Goal: Transaction & Acquisition: Purchase product/service

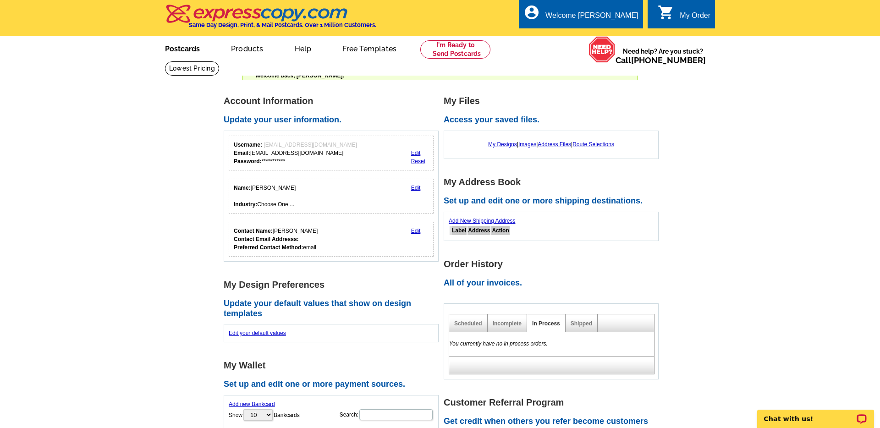
click at [187, 50] on link "Postcards" at bounding box center [182, 48] width 64 height 22
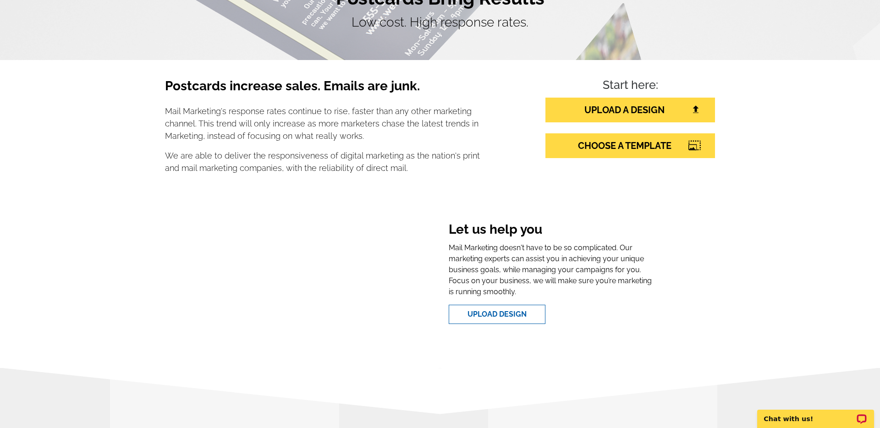
scroll to position [106, 0]
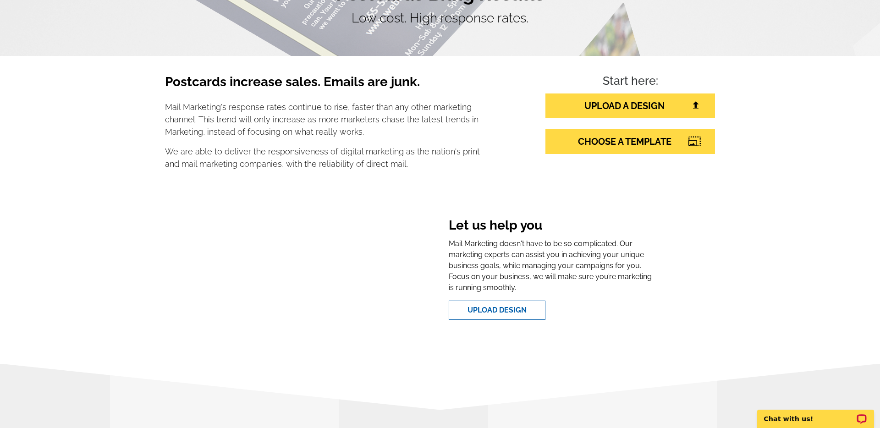
click at [328, 133] on p "Mail Marketing's response rates continue to rise, faster than any other marketi…" at bounding box center [322, 119] width 315 height 37
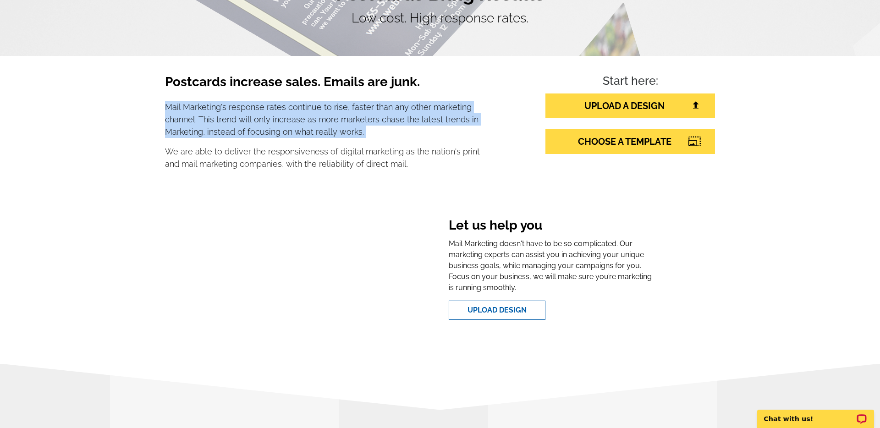
click at [328, 133] on p "Mail Marketing's response rates continue to rise, faster than any other marketi…" at bounding box center [322, 119] width 315 height 37
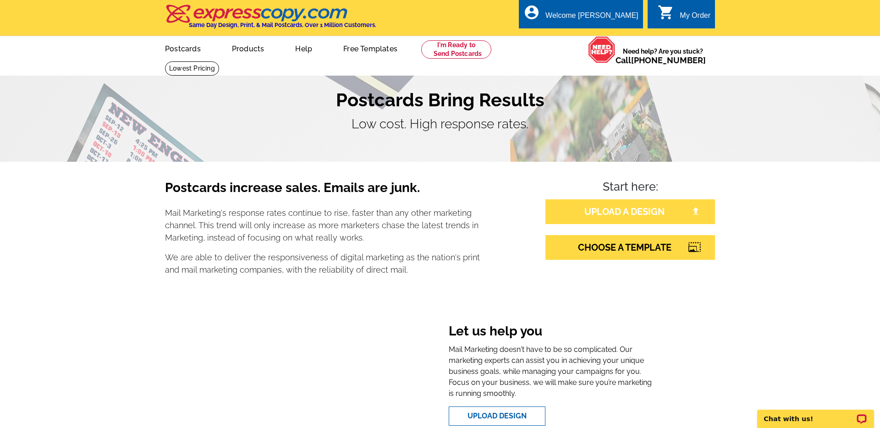
click at [602, 209] on link "UPLOAD A DESIGN" at bounding box center [630, 211] width 170 height 25
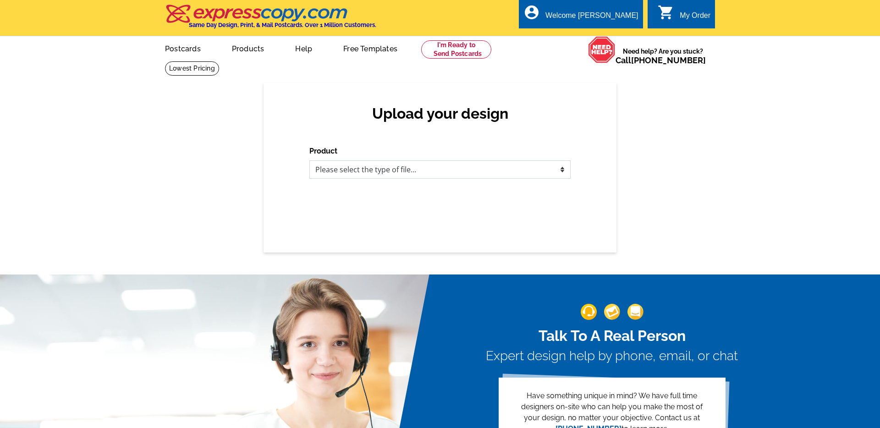
click at [482, 168] on select "Please select the type of file... Postcards Business Cards Letters and flyers G…" at bounding box center [439, 169] width 261 height 18
select select "1"
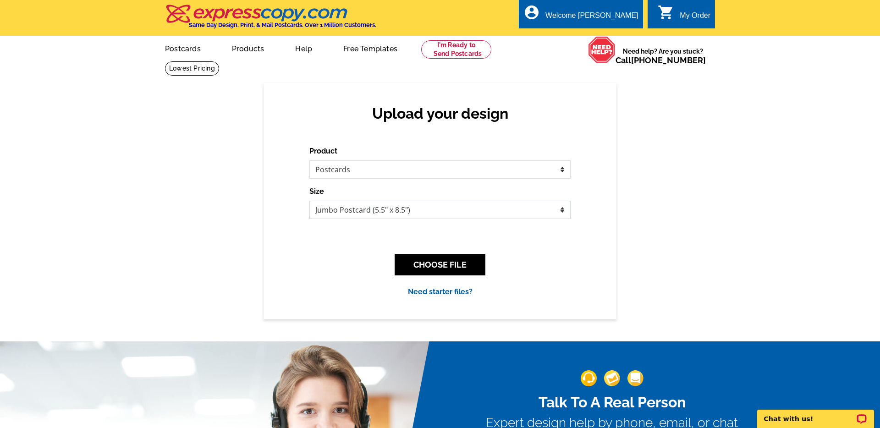
click at [452, 213] on select "Jumbo Postcard (5.5" x 8.5") Regular Postcard (4.25" x 5.6") Panoramic Postcard…" at bounding box center [439, 210] width 261 height 18
select select "3"
click at [472, 271] on button "CHOOSE FILE" at bounding box center [440, 265] width 91 height 22
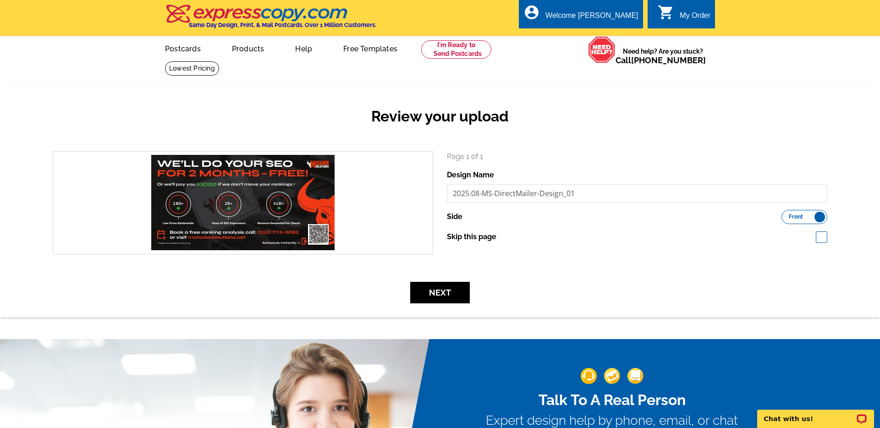
click at [821, 219] on label "Front Back" at bounding box center [805, 217] width 46 height 14
click at [786, 215] on input "Front Back" at bounding box center [786, 215] width 0 height 0
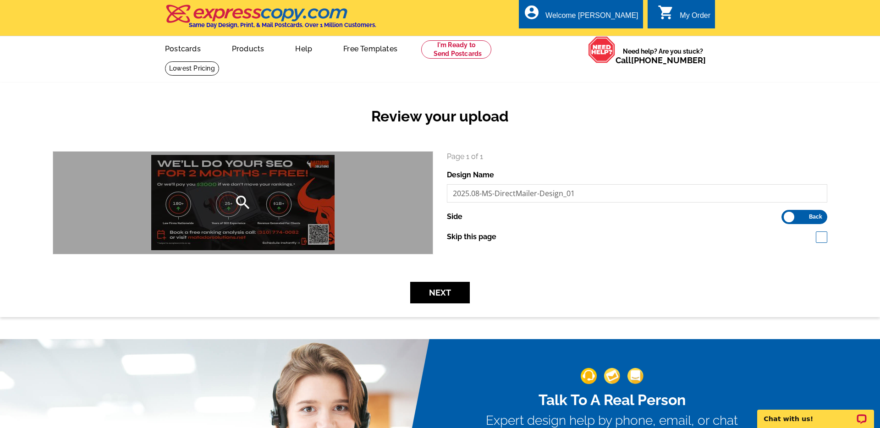
drag, startPoint x: 298, startPoint y: 218, endPoint x: 332, endPoint y: 220, distance: 34.5
click at [332, 220] on div "search" at bounding box center [243, 203] width 380 height 102
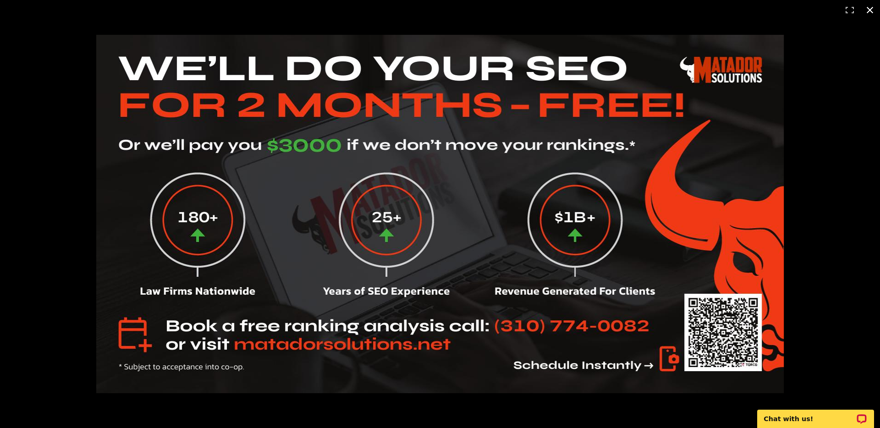
click at [828, 213] on div at bounding box center [503, 233] width 814 height 396
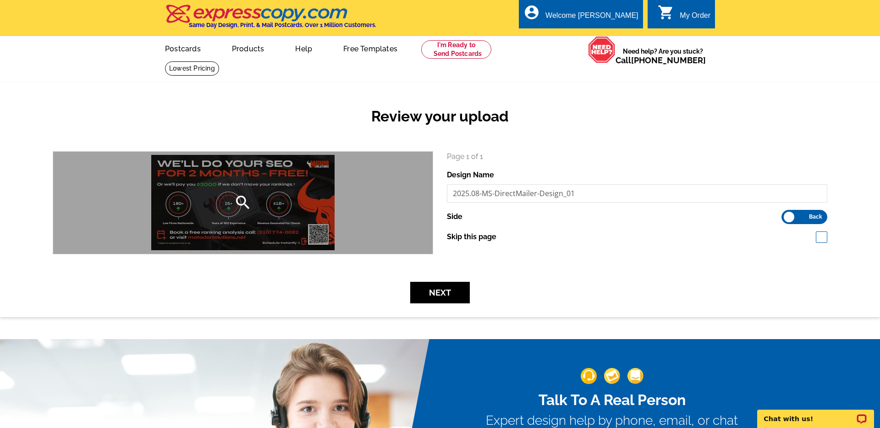
click at [432, 160] on div "search" at bounding box center [243, 203] width 380 height 102
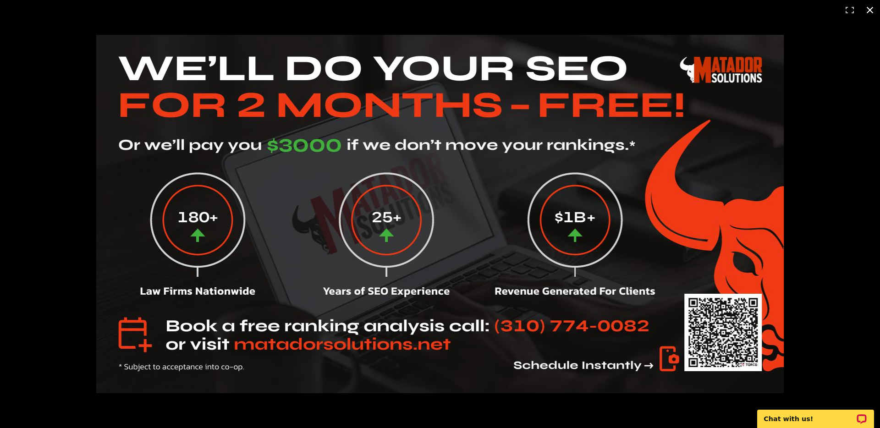
click at [813, 160] on div at bounding box center [503, 233] width 814 height 396
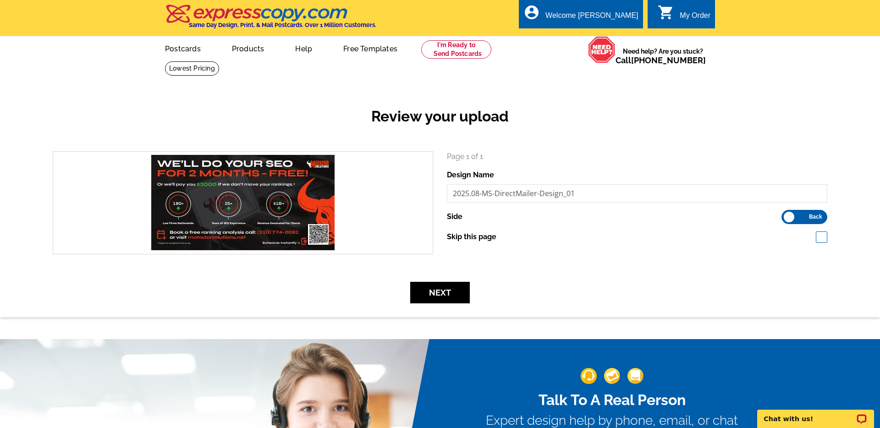
click at [793, 216] on label "Front Back" at bounding box center [805, 217] width 46 height 14
click at [786, 215] on input "Front Back" at bounding box center [786, 215] width 0 height 0
click at [817, 220] on label "Front Back" at bounding box center [805, 217] width 46 height 14
click at [786, 215] on input "Front Back" at bounding box center [786, 215] width 0 height 0
click at [817, 220] on label "Front Back" at bounding box center [805, 217] width 46 height 14
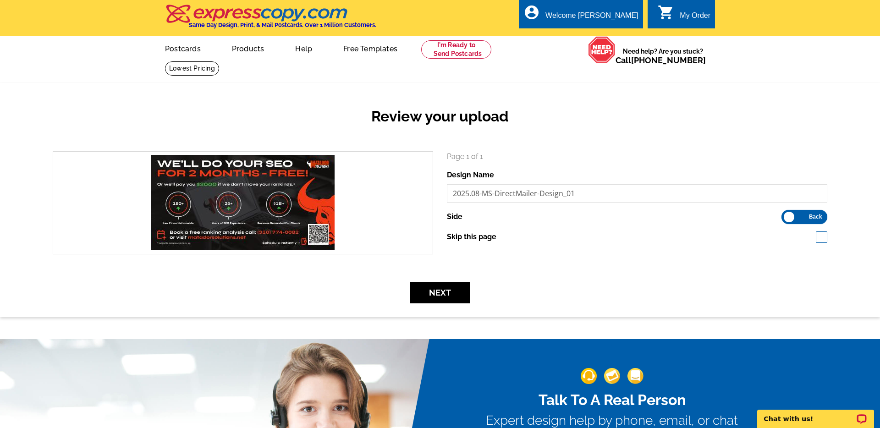
click at [786, 215] on input "Front Back" at bounding box center [786, 215] width 0 height 0
click at [817, 220] on label "Front Back" at bounding box center [805, 217] width 46 height 14
click at [786, 215] on input "Front Back" at bounding box center [786, 215] width 0 height 0
click at [659, 192] on input "2025.08-MS-DirectMailer-Design_01" at bounding box center [637, 193] width 380 height 18
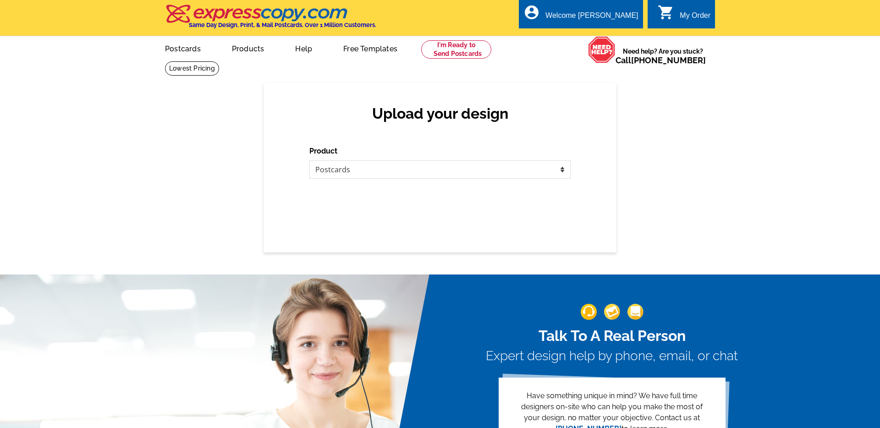
select select "1"
